Goal: Find specific page/section: Find specific page/section

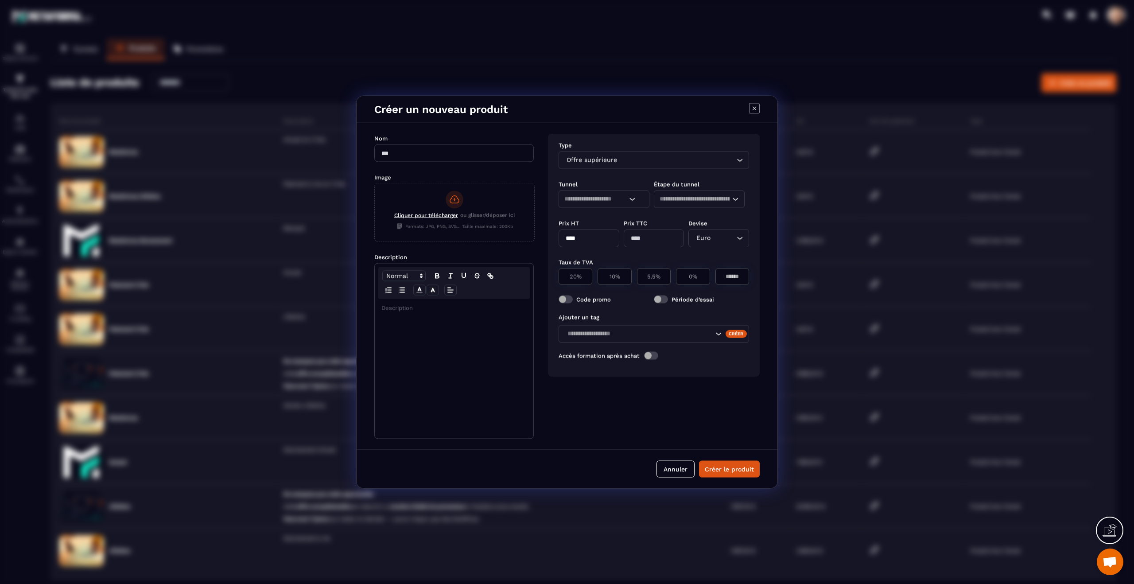
click at [759, 107] on icon "Modal window" at bounding box center [754, 108] width 10 height 10
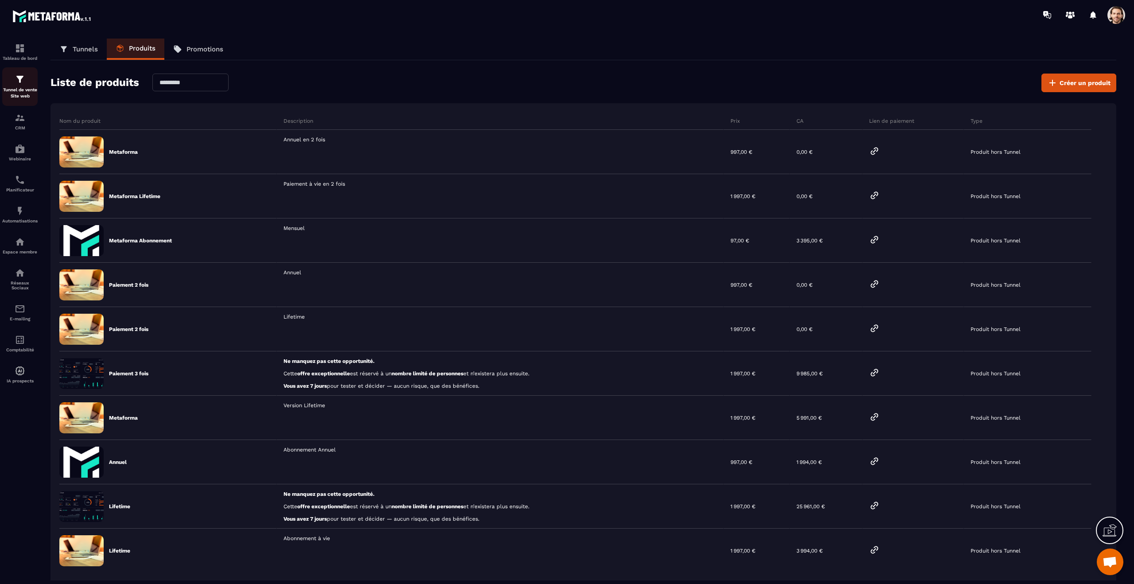
click at [23, 89] on p "Tunnel de vente Site web" at bounding box center [19, 93] width 35 height 12
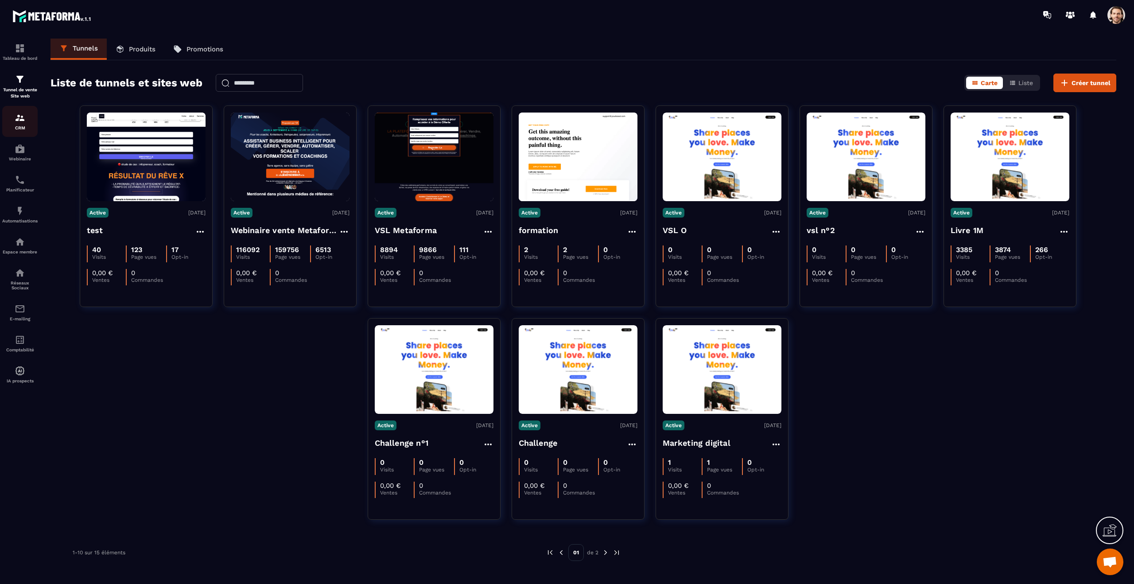
click at [30, 125] on p "CRM" at bounding box center [19, 127] width 35 height 5
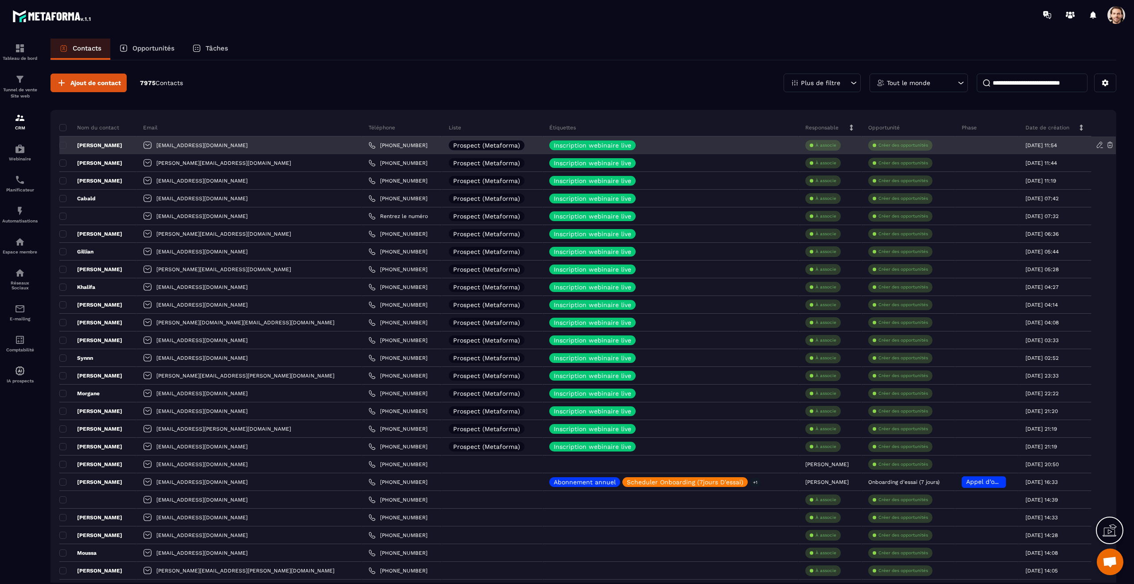
click at [103, 143] on p "[PERSON_NAME]" at bounding box center [90, 145] width 63 height 7
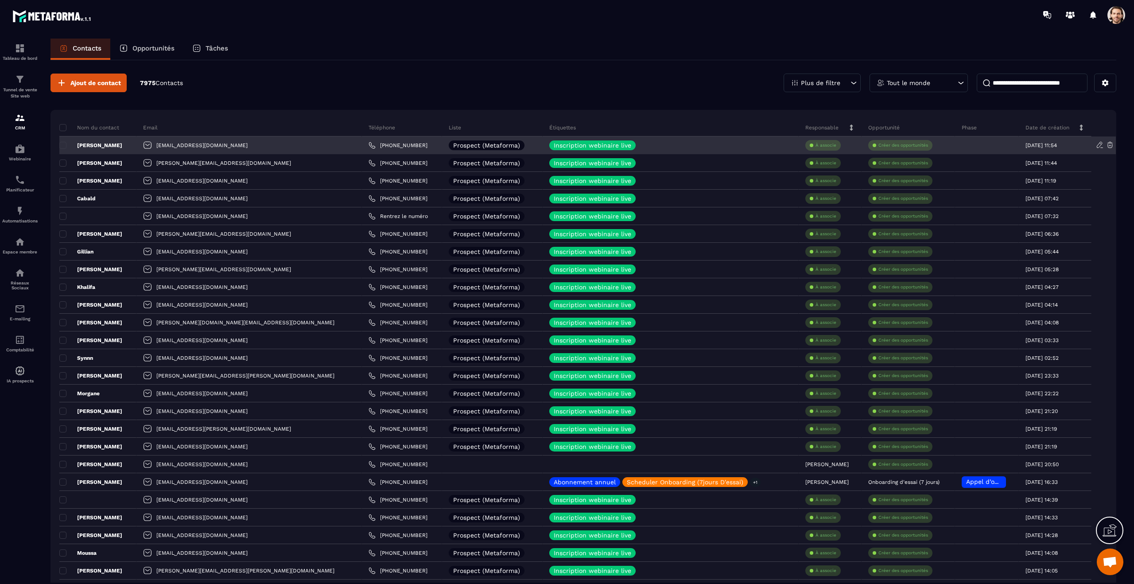
click at [117, 144] on p "[PERSON_NAME]" at bounding box center [90, 145] width 63 height 7
click at [101, 144] on p "[PERSON_NAME]" at bounding box center [90, 145] width 63 height 7
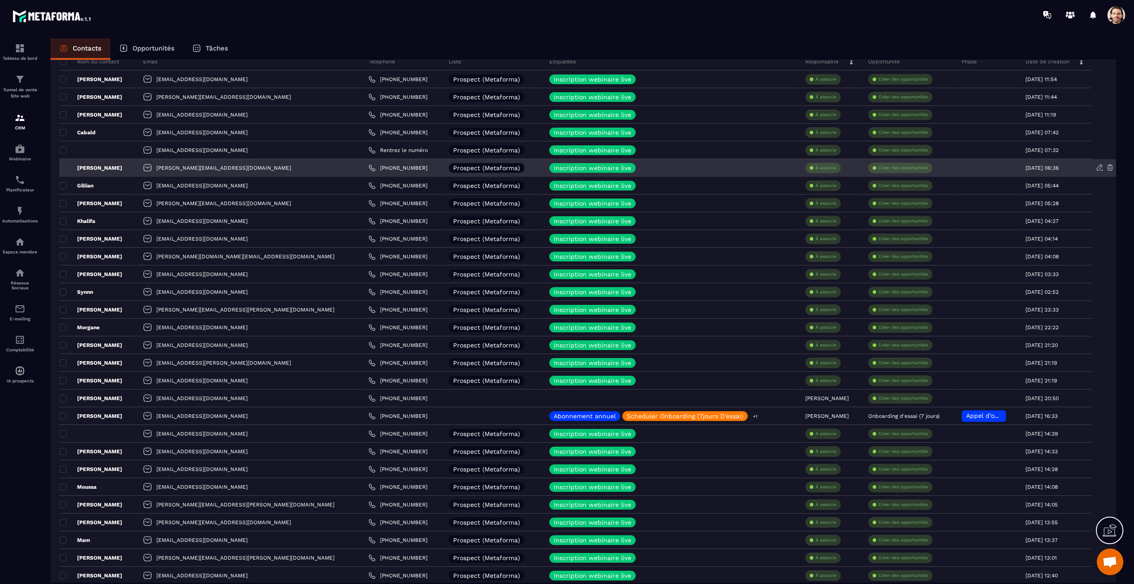
scroll to position [70, 0]
